Goal: Information Seeking & Learning: Learn about a topic

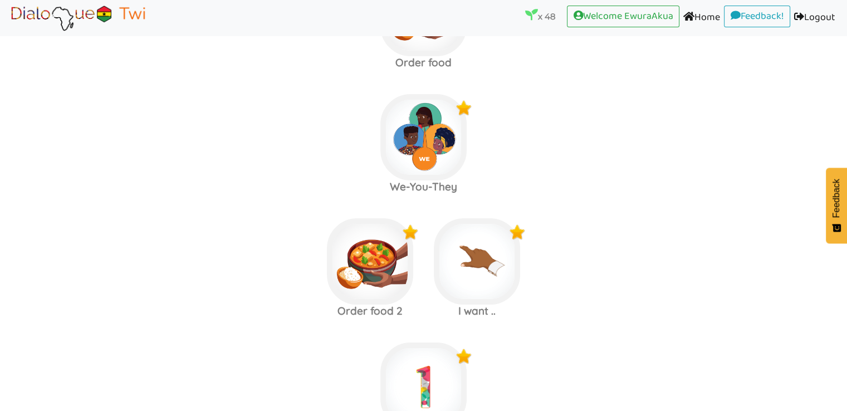
scroll to position [4073, 0]
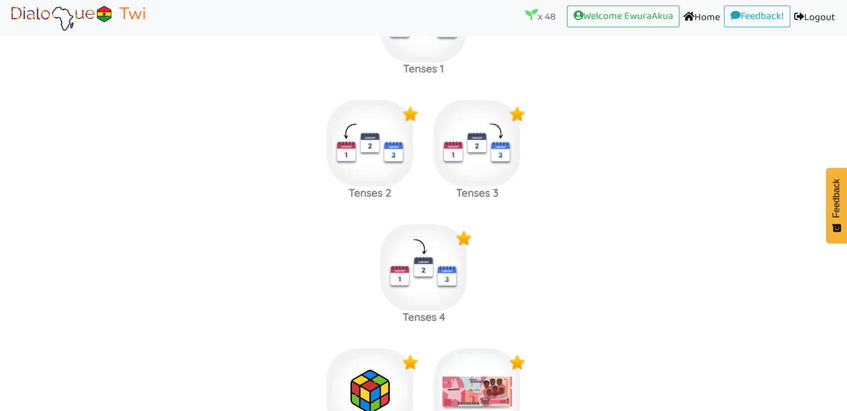
scroll to position [3557, 0]
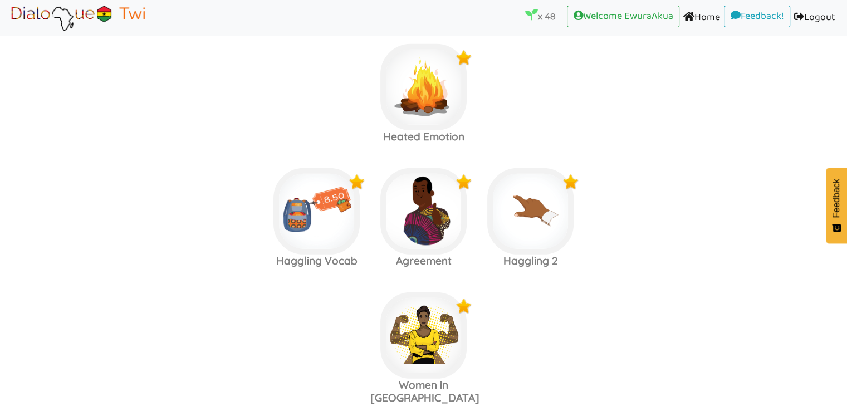
scroll to position [3107, 0]
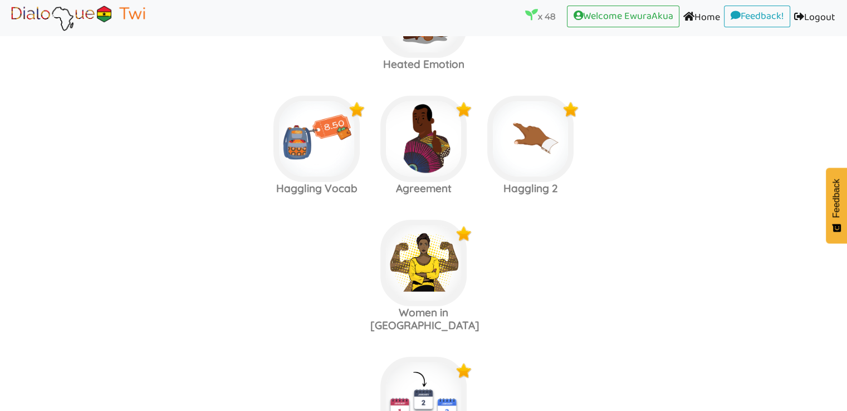
scroll to position [3192, 0]
click at [300, 182] on img at bounding box center [316, 139] width 86 height 86
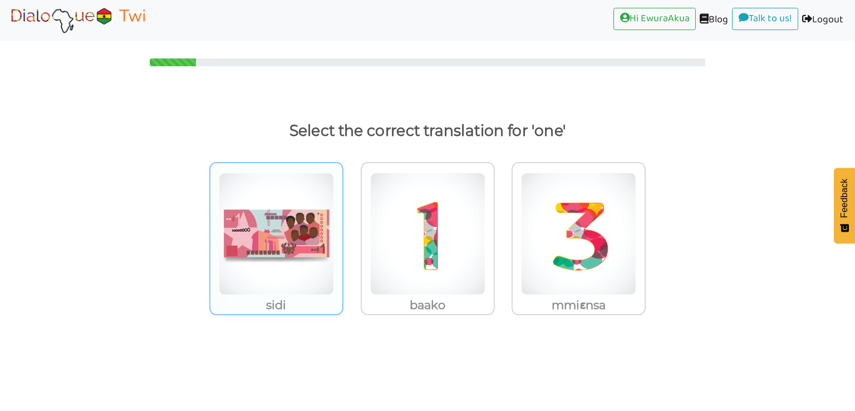
click at [303, 256] on img at bounding box center [276, 234] width 115 height 123
click at [342, 231] on input "sidi" at bounding box center [346, 227] width 8 height 8
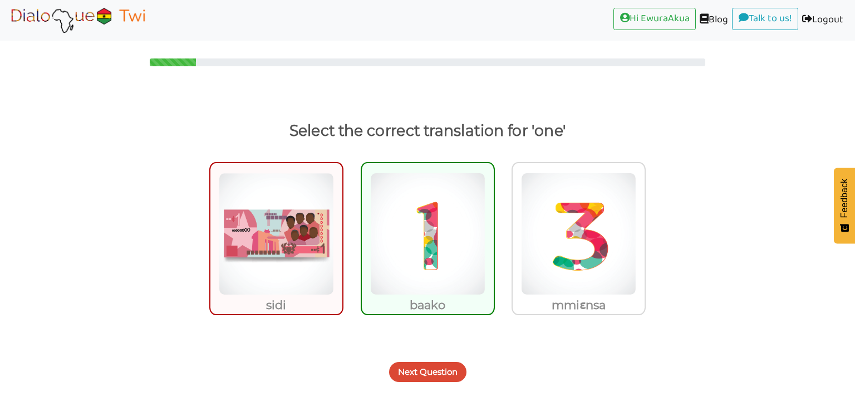
click at [437, 369] on button "Next Question" at bounding box center [427, 372] width 77 height 20
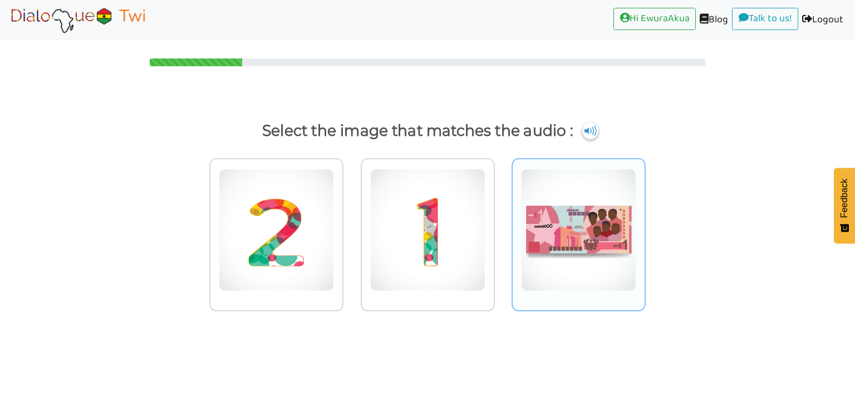
click at [553, 233] on img at bounding box center [578, 230] width 115 height 123
click at [645, 227] on input "radio" at bounding box center [649, 223] width 8 height 8
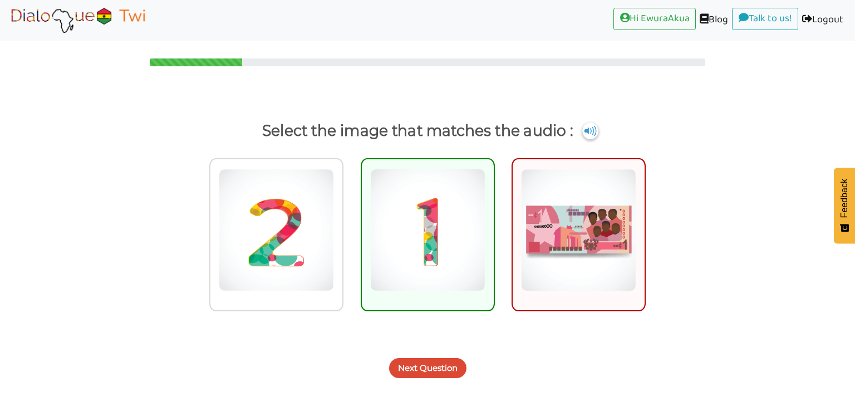
click at [442, 377] on button "Next Question" at bounding box center [427, 368] width 77 height 20
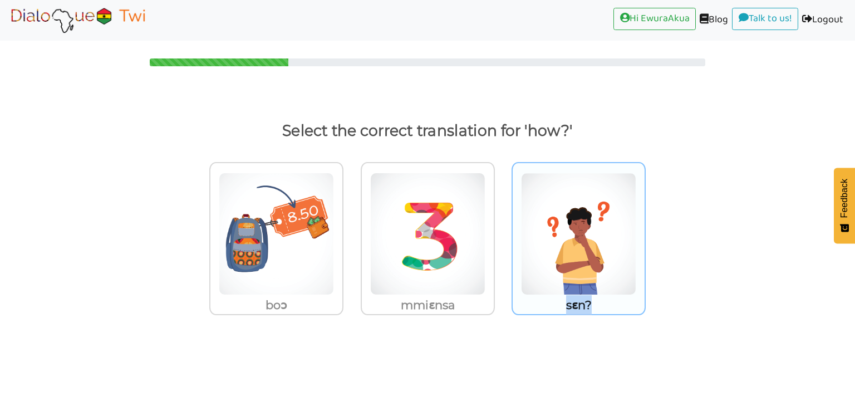
drag, startPoint x: 603, startPoint y: 307, endPoint x: 568, endPoint y: 307, distance: 35.1
click at [568, 307] on p "sɛn?" at bounding box center [579, 305] width 132 height 20
copy p "sɛn?"
click at [561, 260] on img at bounding box center [578, 234] width 115 height 123
click at [645, 231] on input "sɛn?" at bounding box center [649, 227] width 8 height 8
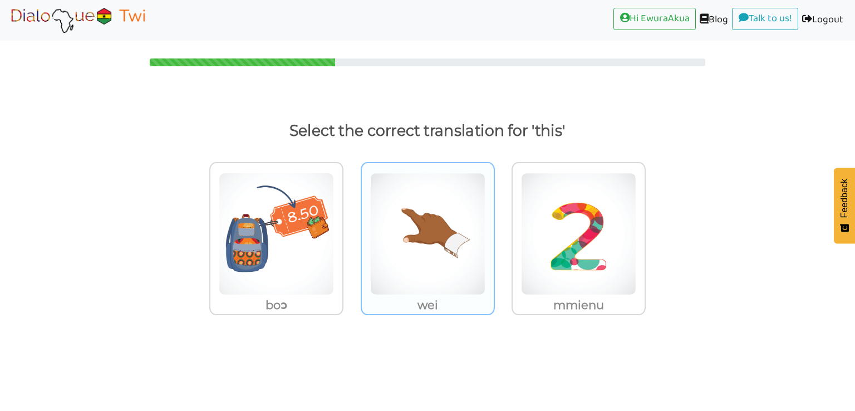
click at [398, 261] on img at bounding box center [427, 234] width 115 height 123
click at [494, 231] on input "wei" at bounding box center [498, 227] width 8 height 8
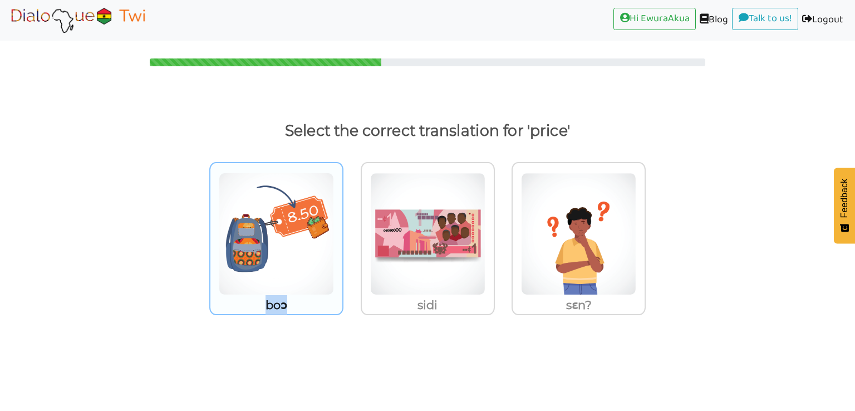
drag, startPoint x: 300, startPoint y: 307, endPoint x: 261, endPoint y: 306, distance: 39.6
click at [261, 306] on p "boɔ" at bounding box center [276, 305] width 132 height 20
copy p "boɔ"
click at [327, 283] on img at bounding box center [276, 234] width 115 height 123
click at [342, 231] on input "boɔ" at bounding box center [346, 227] width 8 height 8
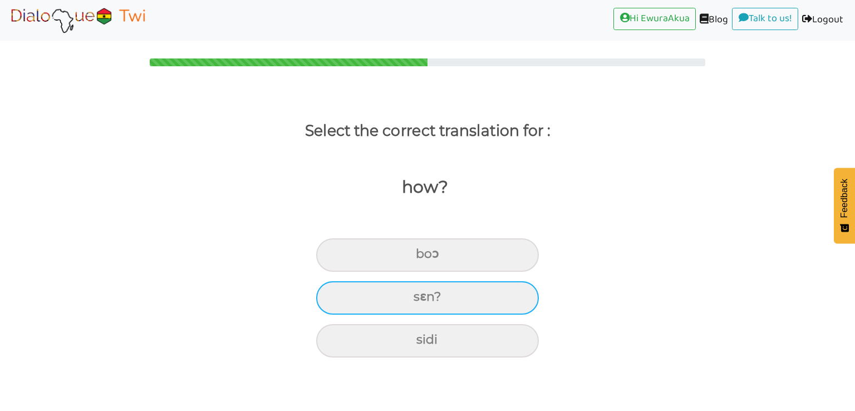
click at [408, 292] on div "sɛn?" at bounding box center [427, 297] width 223 height 33
click at [415, 293] on input "sɛn?" at bounding box center [418, 296] width 7 height 7
radio input "true"
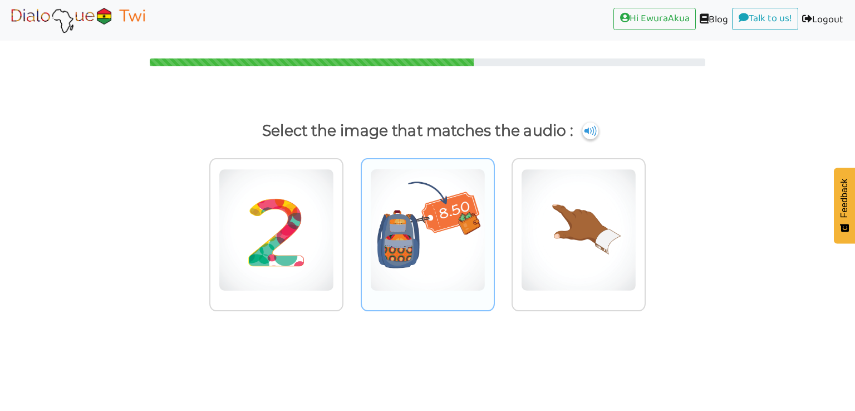
click at [418, 253] on img at bounding box center [427, 230] width 115 height 123
click at [494, 227] on input "radio" at bounding box center [498, 223] width 8 height 8
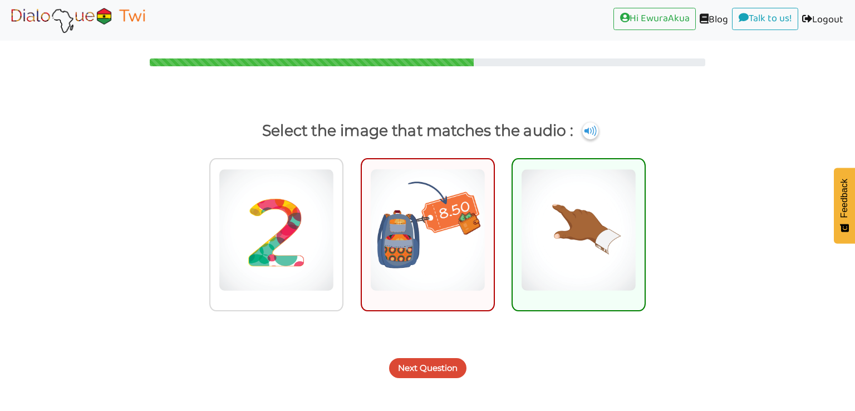
click at [432, 368] on button "Next Question" at bounding box center [427, 368] width 77 height 20
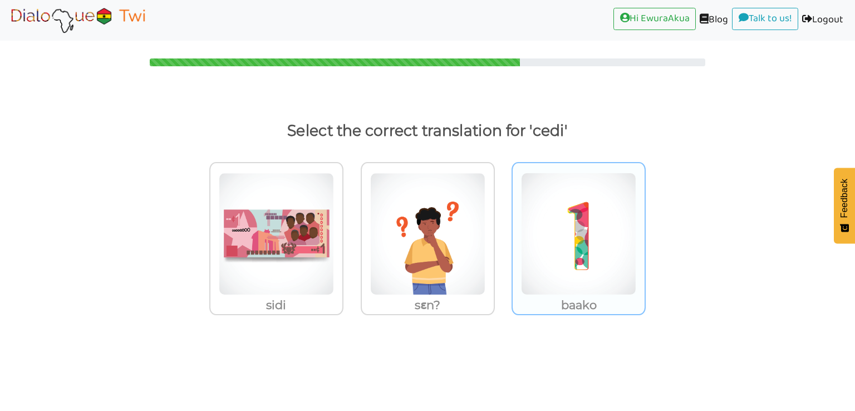
click at [550, 282] on img at bounding box center [578, 234] width 115 height 123
click at [645, 231] on input "baako" at bounding box center [649, 227] width 8 height 8
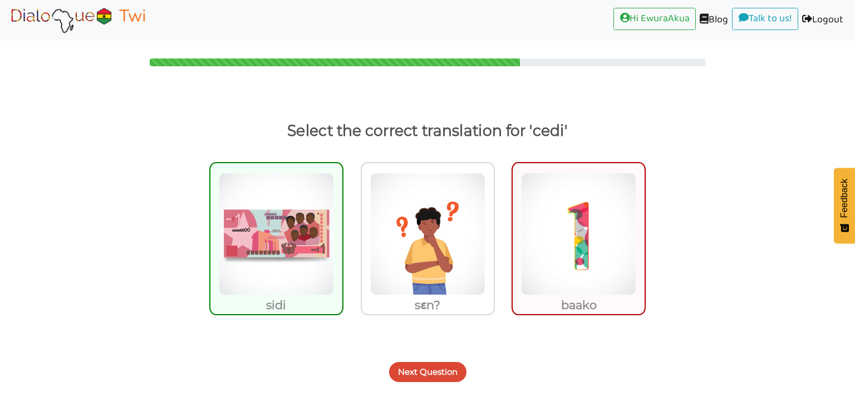
click at [443, 371] on button "Next Question" at bounding box center [427, 372] width 77 height 20
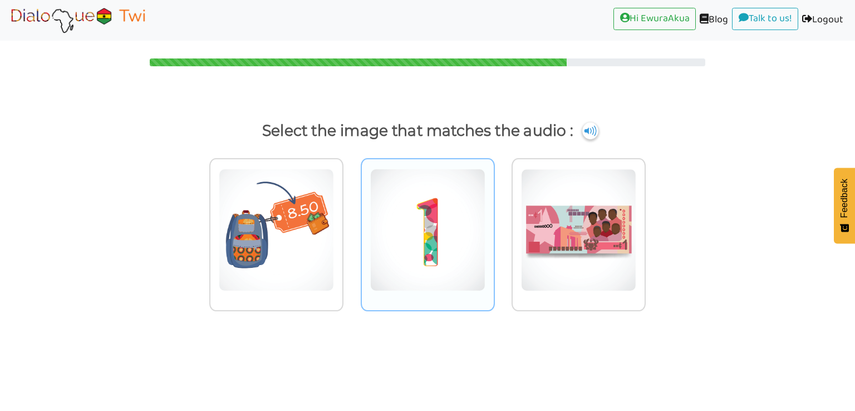
click at [440, 207] on img at bounding box center [427, 230] width 115 height 123
click at [494, 219] on input "radio" at bounding box center [498, 223] width 8 height 8
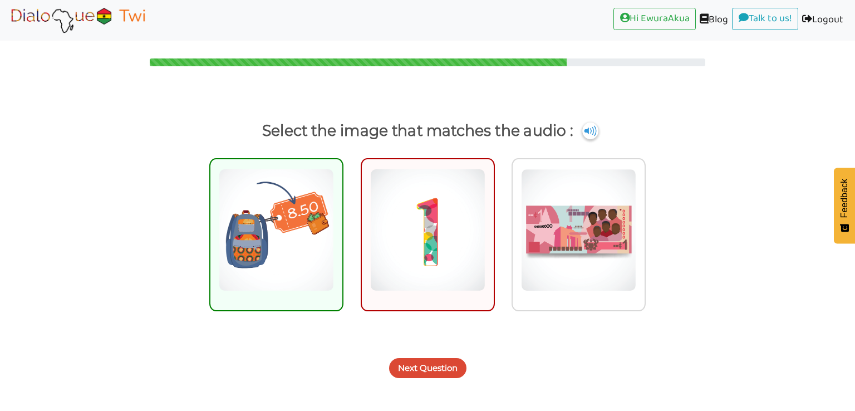
click at [425, 353] on div "Next Question" at bounding box center [427, 362] width 855 height 44
click at [425, 367] on button "Next Question" at bounding box center [427, 368] width 77 height 20
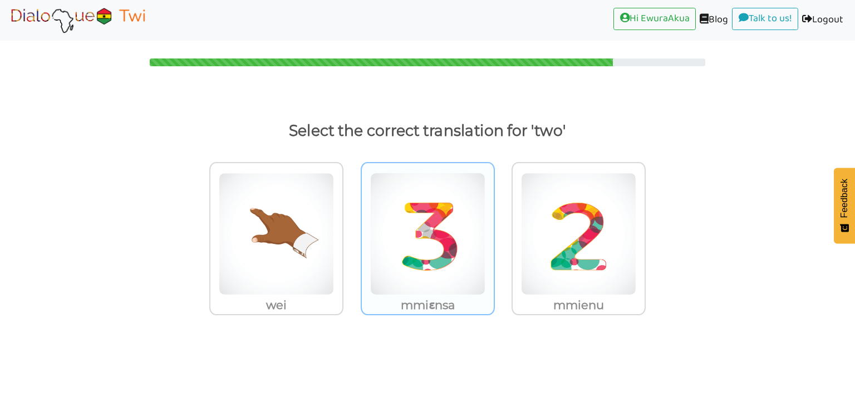
click at [430, 249] on img at bounding box center [427, 234] width 115 height 123
click at [494, 231] on input "mmiɛnsa" at bounding box center [498, 227] width 8 height 8
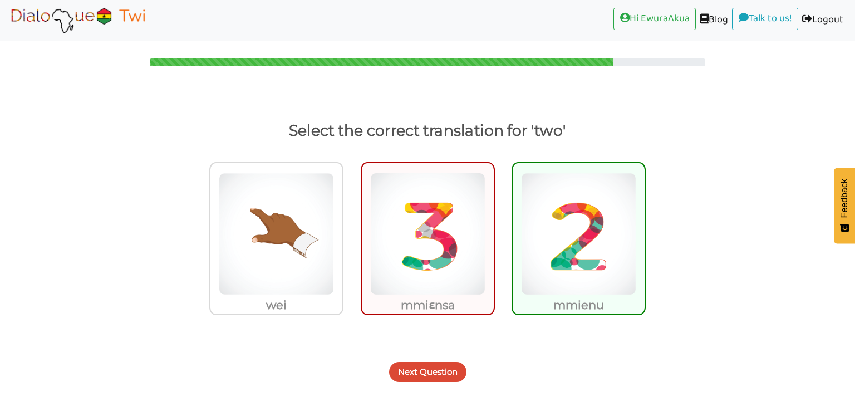
click at [435, 373] on button "Next Question" at bounding box center [427, 372] width 77 height 20
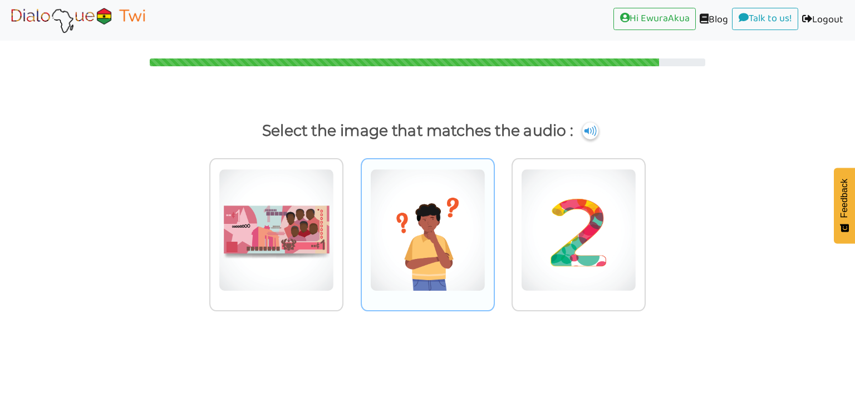
click at [448, 253] on img at bounding box center [427, 230] width 115 height 123
click at [494, 227] on input "radio" at bounding box center [498, 223] width 8 height 8
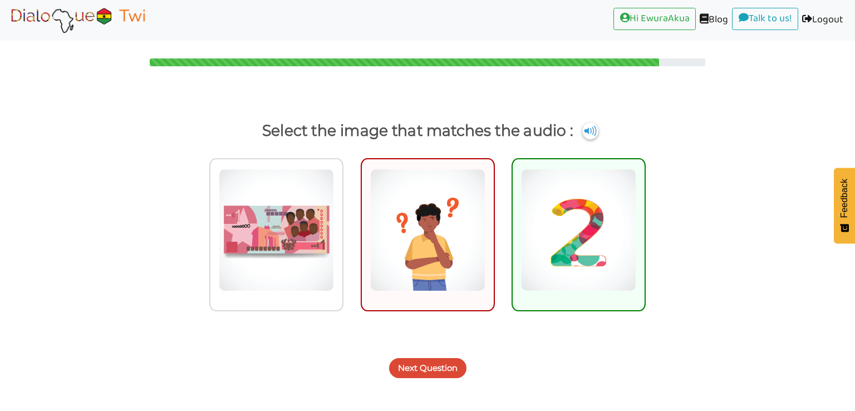
click at [442, 370] on button "Next Question" at bounding box center [427, 368] width 77 height 20
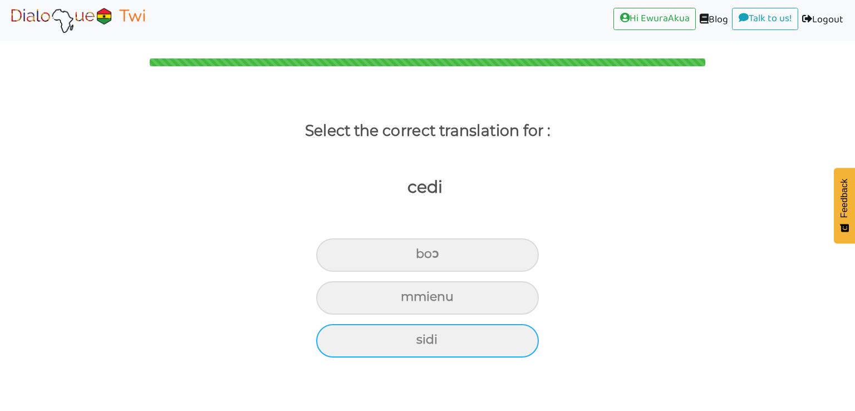
click at [454, 337] on div "sidi" at bounding box center [427, 340] width 223 height 33
click at [425, 337] on input "sidi" at bounding box center [421, 339] width 7 height 7
radio input "true"
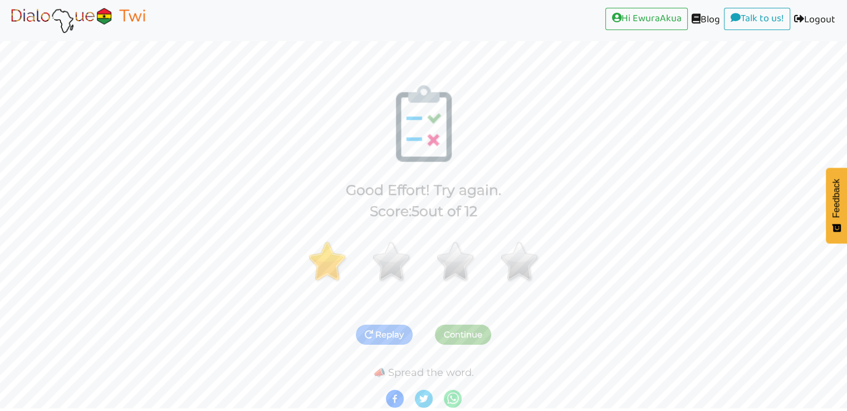
scroll to position [2, 0]
click at [70, 23] on img at bounding box center [78, 20] width 140 height 28
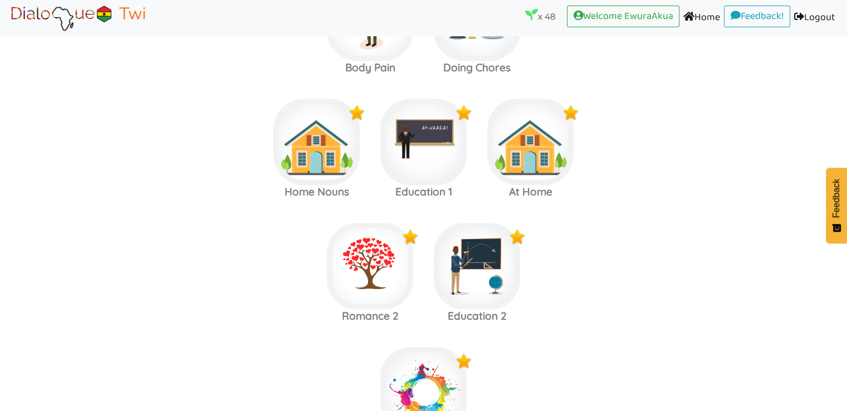
scroll to position [2075, 0]
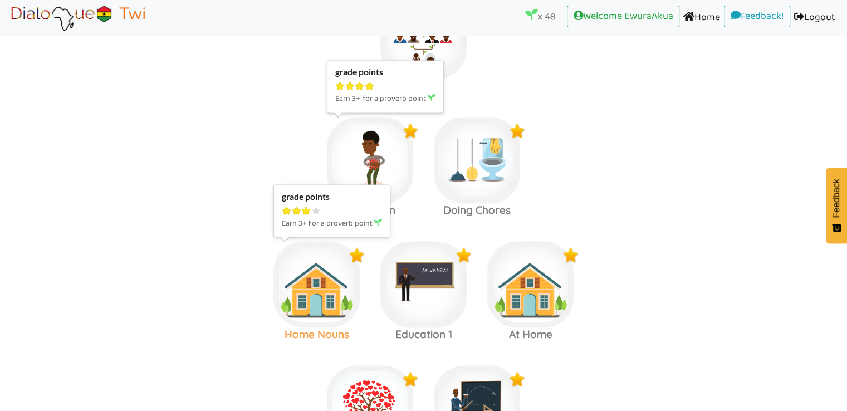
scroll to position [1928, 0]
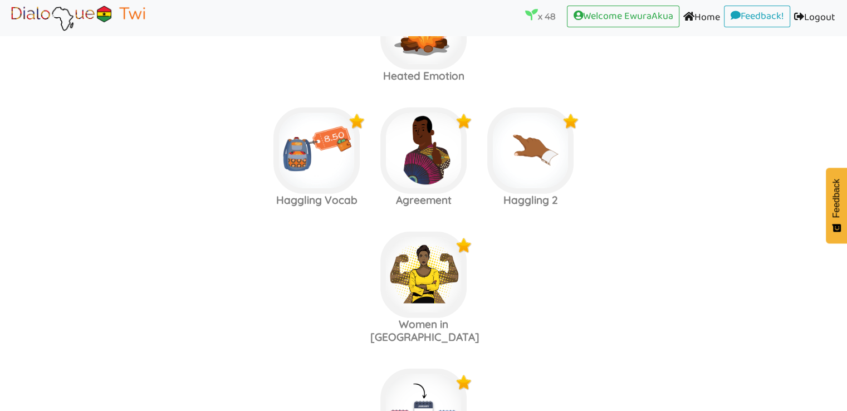
scroll to position [2253, 0]
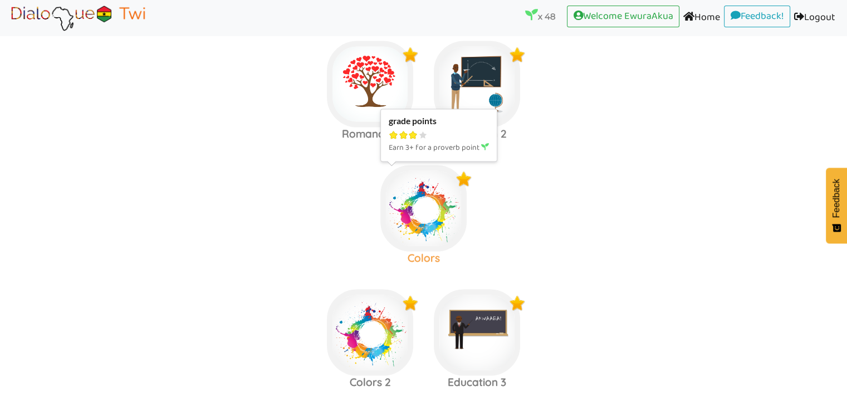
click at [410, 210] on img at bounding box center [423, 208] width 86 height 86
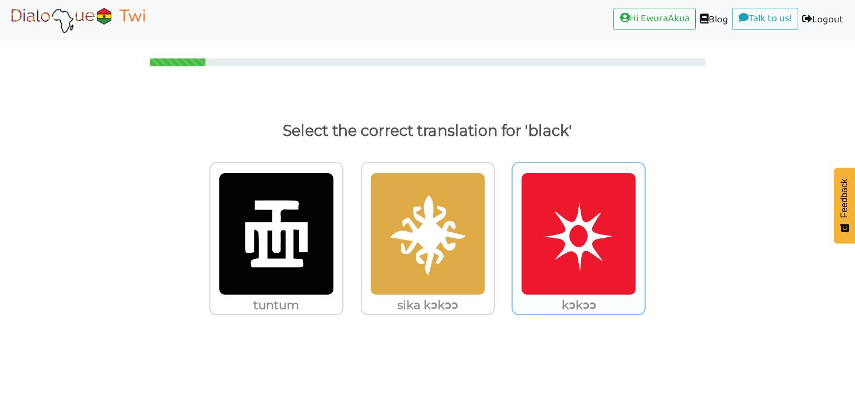
click at [551, 255] on img at bounding box center [578, 234] width 115 height 123
click at [645, 231] on input "kɔkɔɔ" at bounding box center [649, 227] width 8 height 8
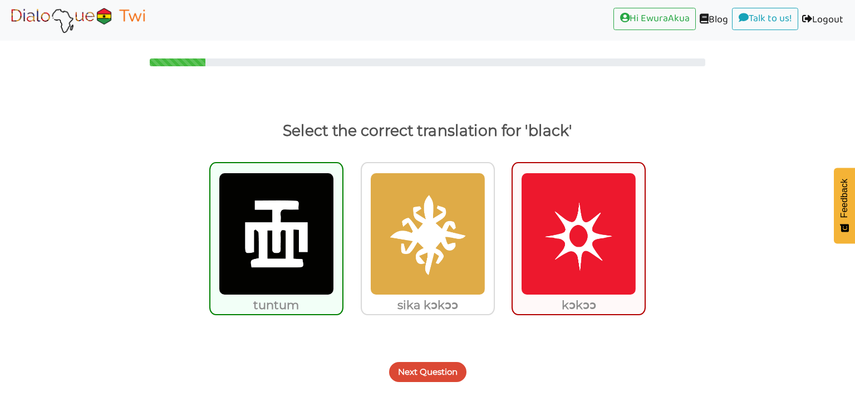
click at [442, 368] on button "Next Question" at bounding box center [427, 372] width 77 height 20
